Goal: Task Accomplishment & Management: Complete application form

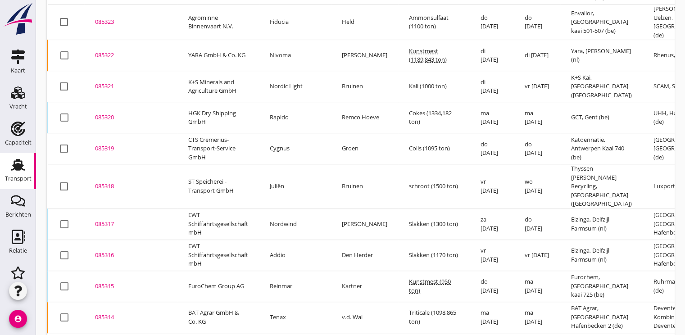
scroll to position [647, 0]
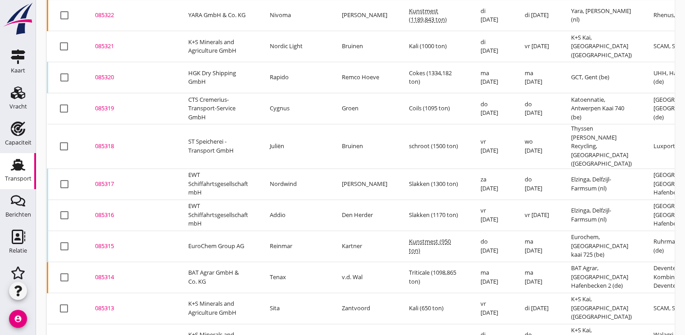
click at [97, 304] on div "085313" at bounding box center [131, 308] width 72 height 9
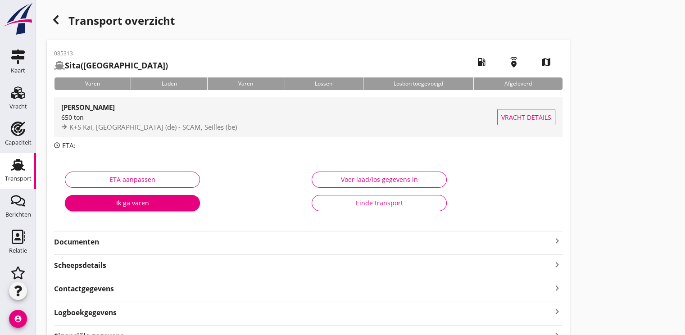
click at [122, 125] on span "K+S Kai, [GEOGRAPHIC_DATA] (de) - SCAM, Seilles (be)" at bounding box center [152, 126] width 167 height 9
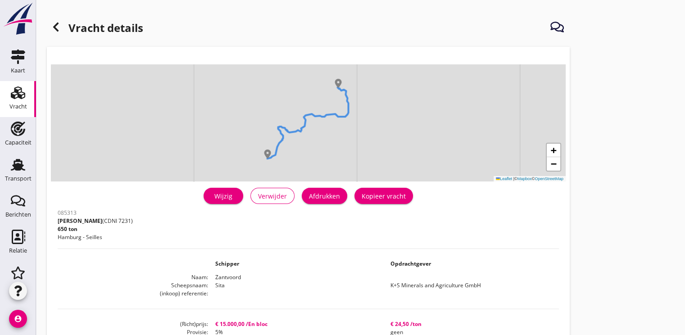
click at [226, 198] on div "Wijzig" at bounding box center [223, 195] width 25 height 9
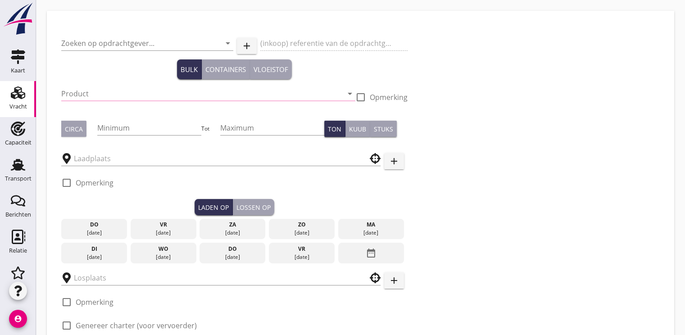
type input "K+S Minerals and Agriculture GmbH"
type input "Kali (7231)"
type input "650"
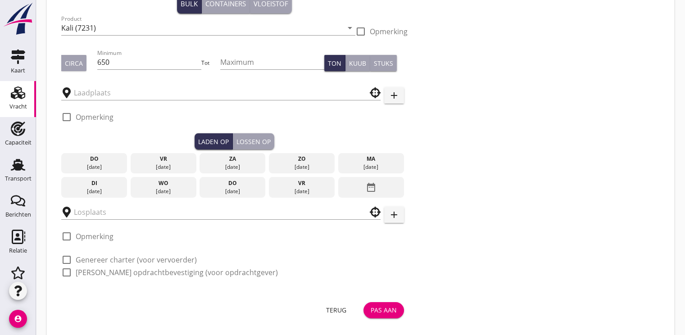
type input "K+S Kai"
type input "SCAM"
checkbox input "true"
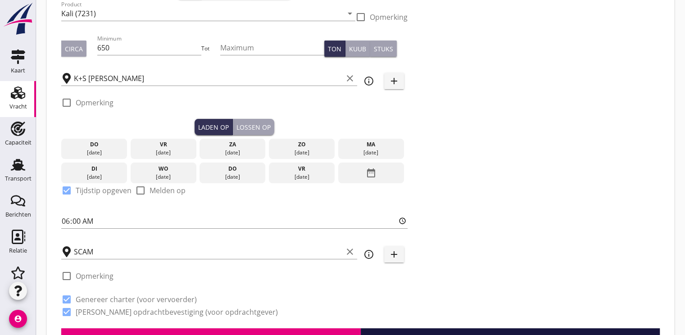
type input "15000"
checkbox input "false"
radio input "false"
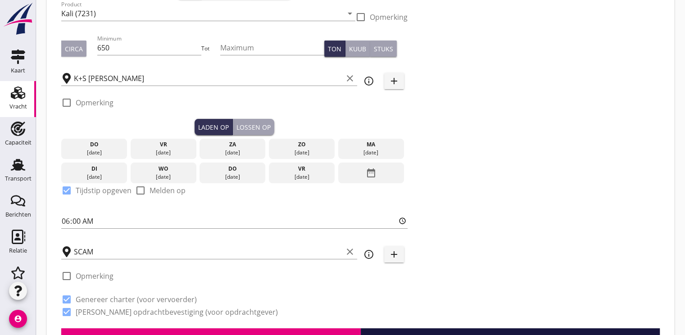
checkbox input "true"
type input "2"
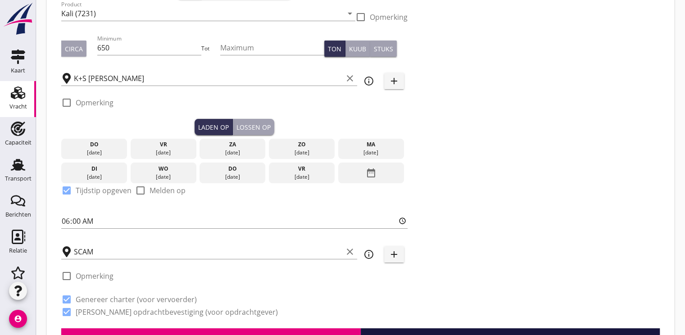
type input "24"
type input "5"
type input "24.5"
checkbox input "false"
radio input "false"
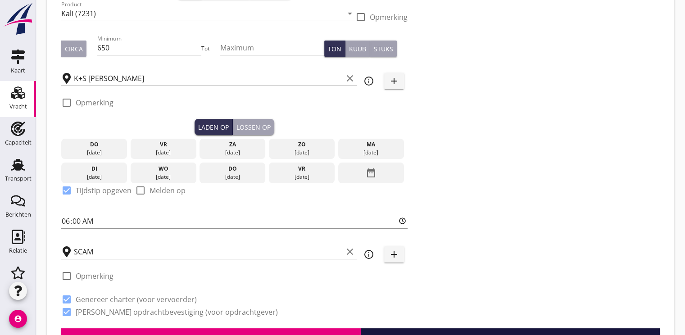
radio input "false"
checkbox input "true"
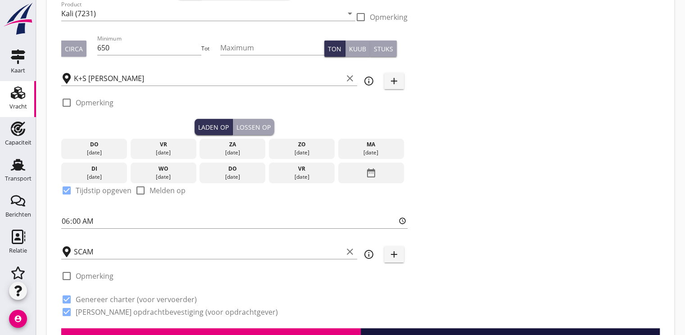
checkbox input "true"
type input "2"
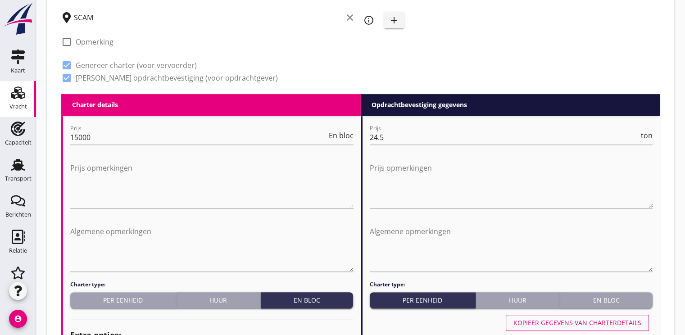
scroll to position [316, 0]
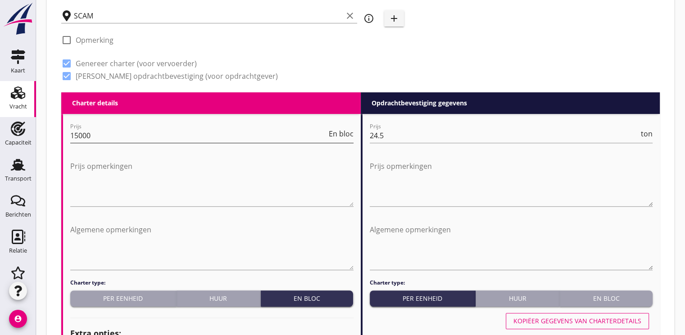
click at [104, 137] on input "15000" at bounding box center [198, 135] width 257 height 14
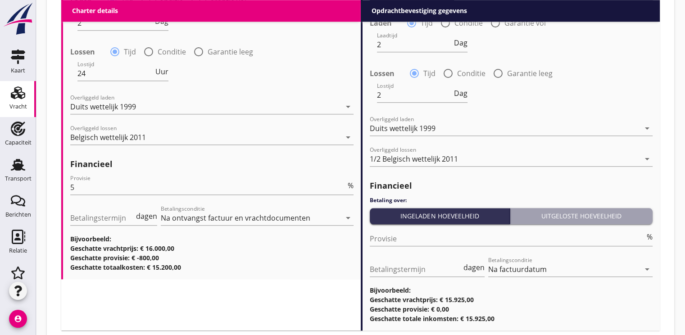
scroll to position [1022, 0]
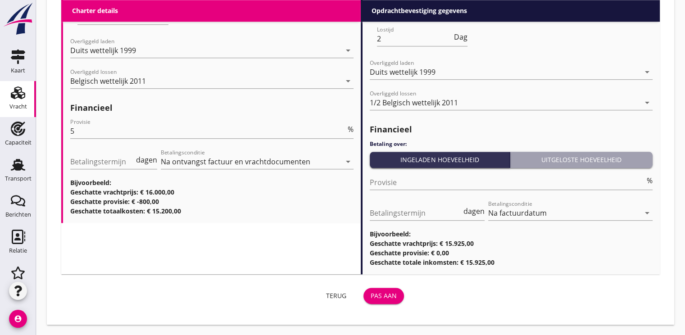
type input "16000"
click at [383, 295] on div "Pas aan" at bounding box center [384, 295] width 26 height 9
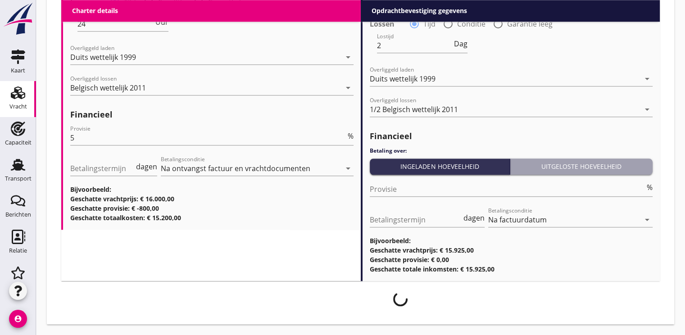
scroll to position [1014, 0]
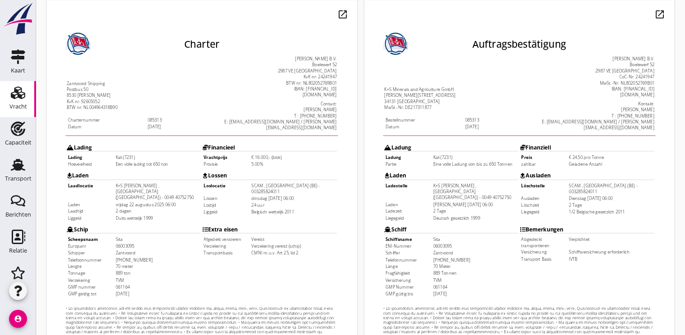
scroll to position [264, 0]
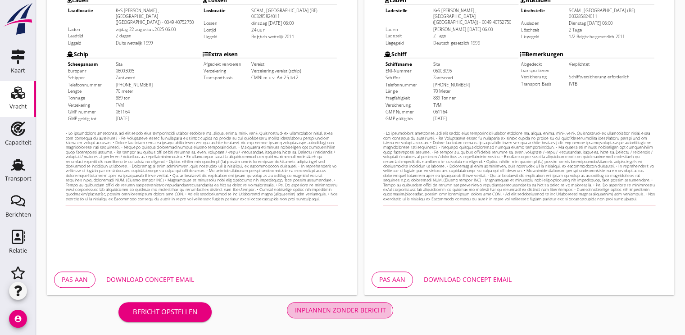
click at [346, 307] on div "Inplannen zonder bericht" at bounding box center [339, 309] width 91 height 9
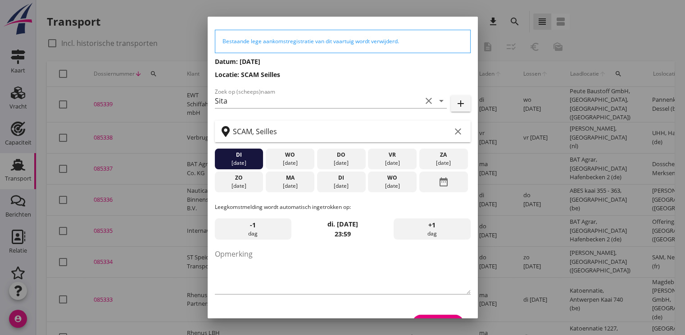
scroll to position [47, 0]
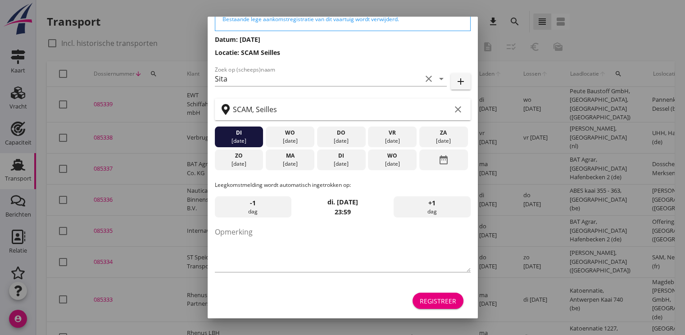
click at [423, 296] on div "Registreer" at bounding box center [438, 300] width 36 height 9
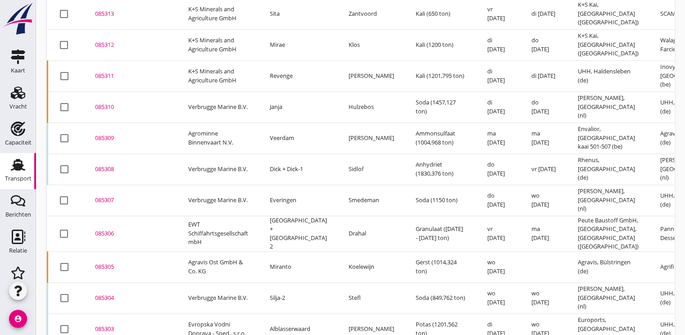
scroll to position [957, 0]
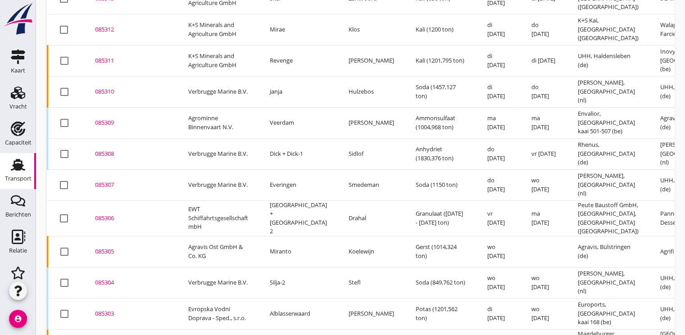
click at [112, 309] on div "085303" at bounding box center [131, 313] width 72 height 9
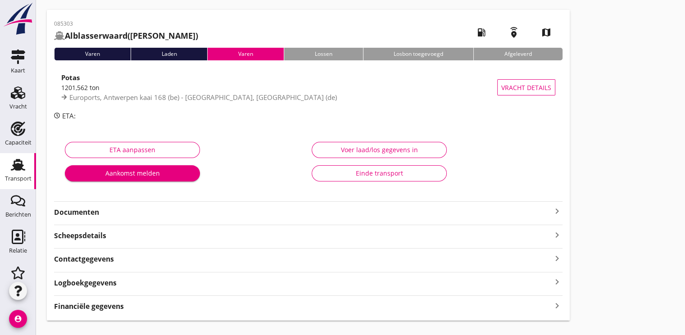
scroll to position [45, 0]
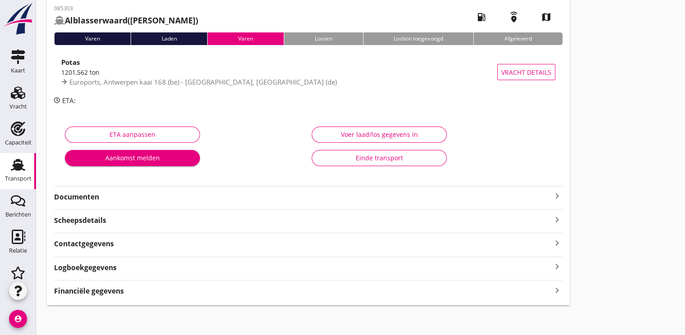
click at [85, 200] on strong "Documenten" at bounding box center [303, 197] width 498 height 10
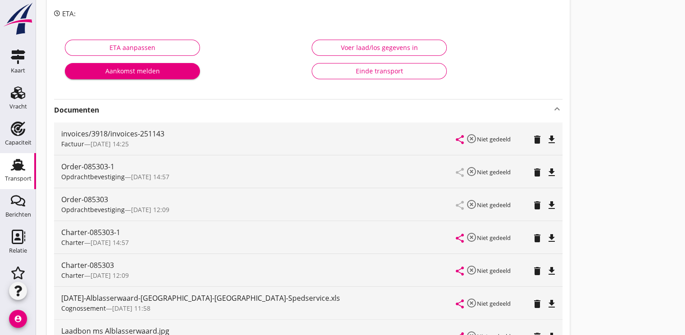
scroll to position [135, 0]
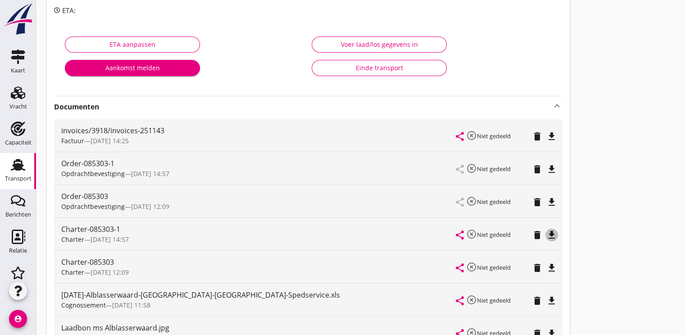
click at [556, 237] on icon "file_download" at bounding box center [551, 235] width 11 height 11
